Goal: Task Accomplishment & Management: Use online tool/utility

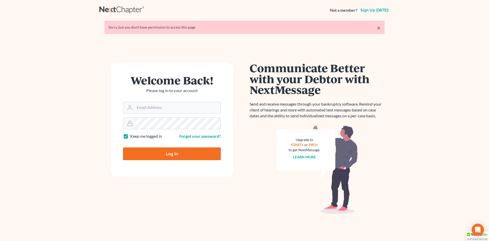
type input "[PERSON_NAME][EMAIL_ADDRESS][DOMAIN_NAME]"
click at [179, 152] on input "Log In" at bounding box center [172, 153] width 98 height 13
type input "Thinking..."
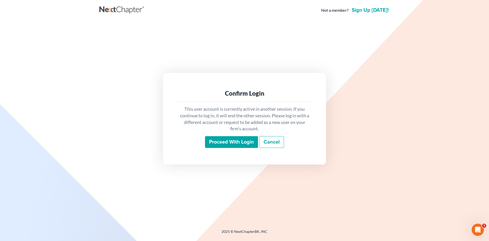
click at [226, 139] on input "Proceed with login" at bounding box center [231, 142] width 53 height 12
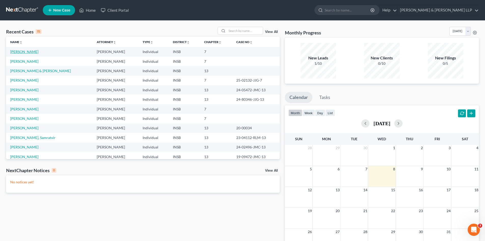
click at [25, 51] on link "Stuart, Mary" at bounding box center [24, 51] width 28 height 4
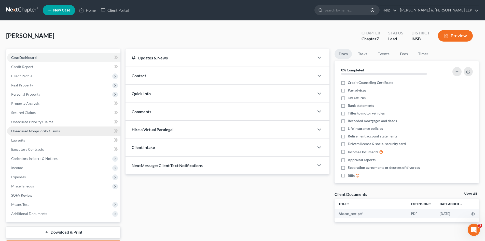
click at [63, 131] on link "Unsecured Nonpriority Claims" at bounding box center [63, 130] width 113 height 9
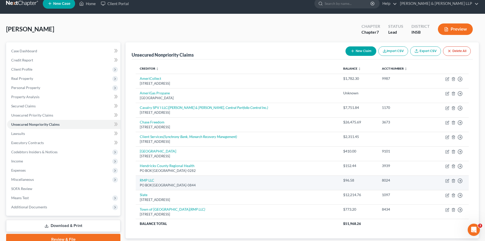
scroll to position [25, 0]
